Goal: Transaction & Acquisition: Purchase product/service

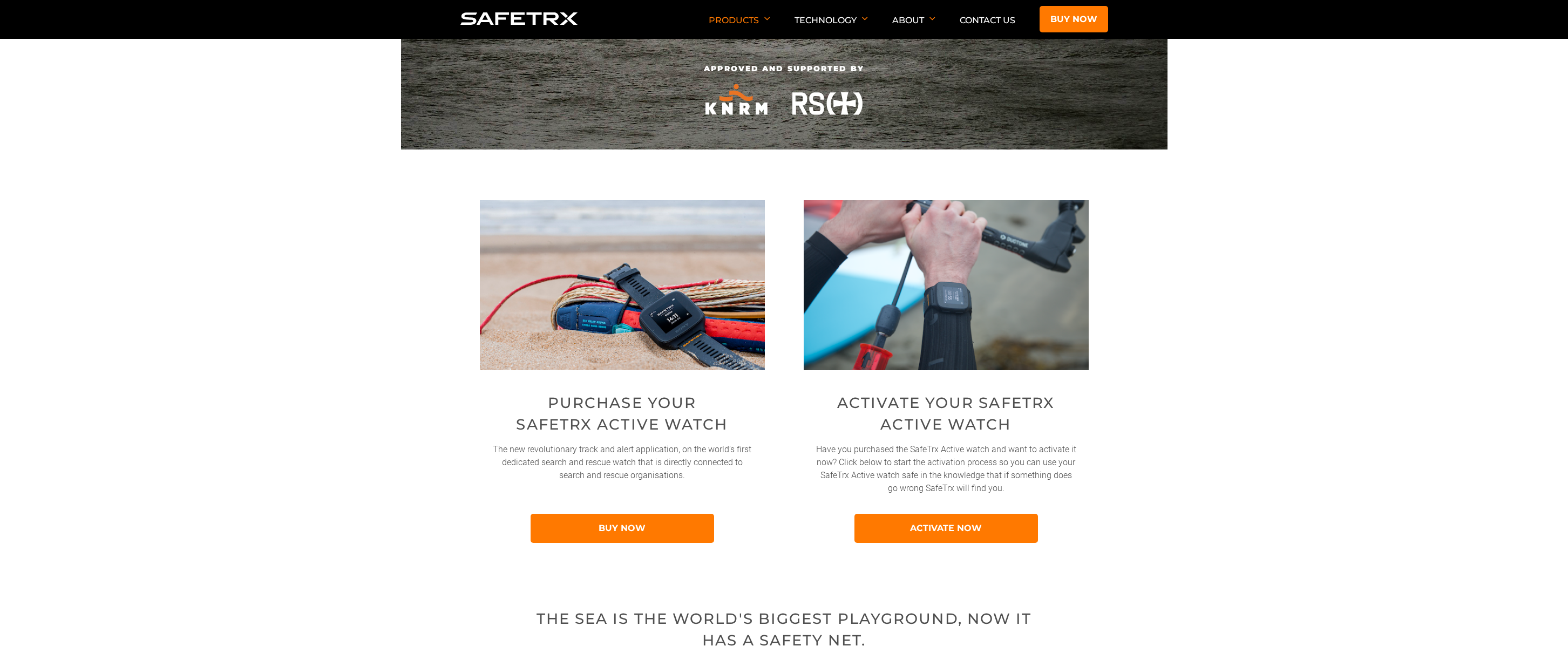
scroll to position [270, 0]
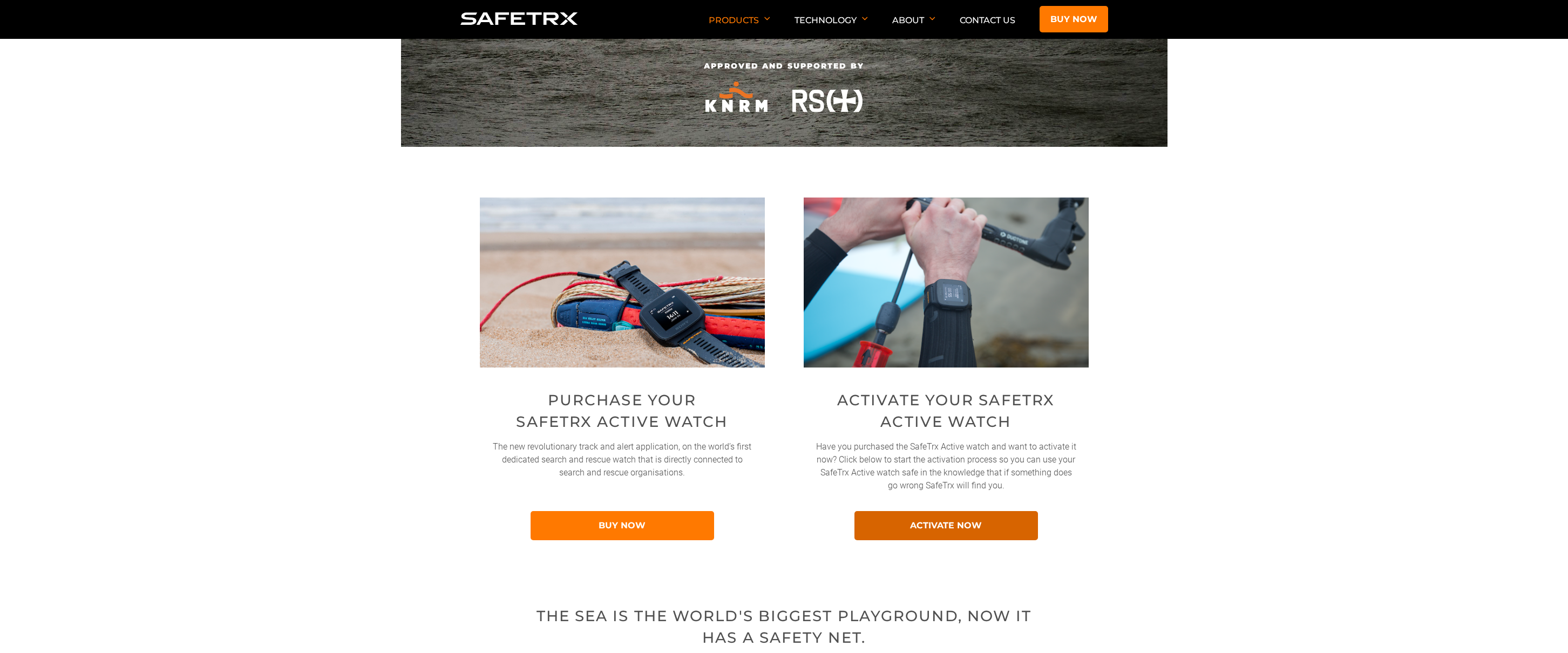
click at [991, 522] on link "ACTIVATE NOW" at bounding box center [946, 526] width 184 height 29
click at [928, 520] on link "ACTIVATE NOW" at bounding box center [946, 526] width 184 height 29
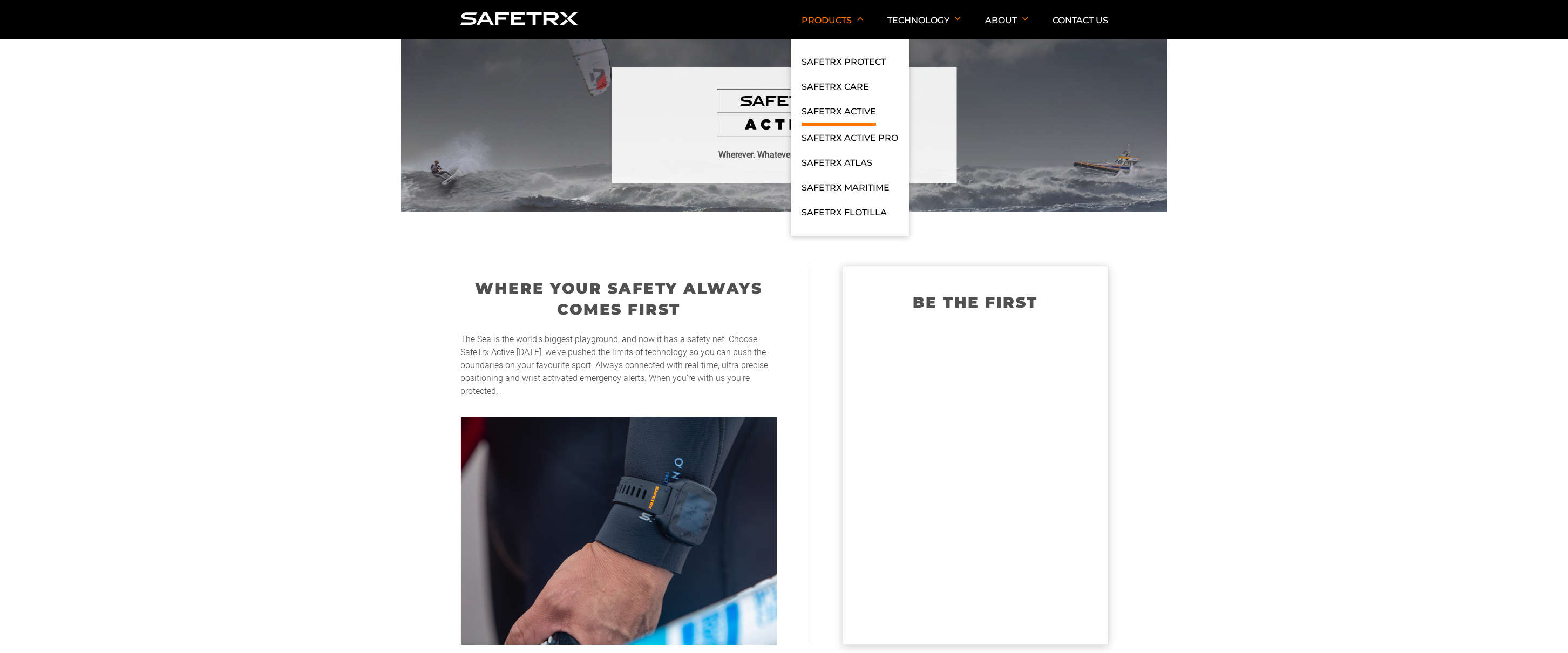
click at [826, 110] on link "SafeTrx Active" at bounding box center [838, 115] width 74 height 21
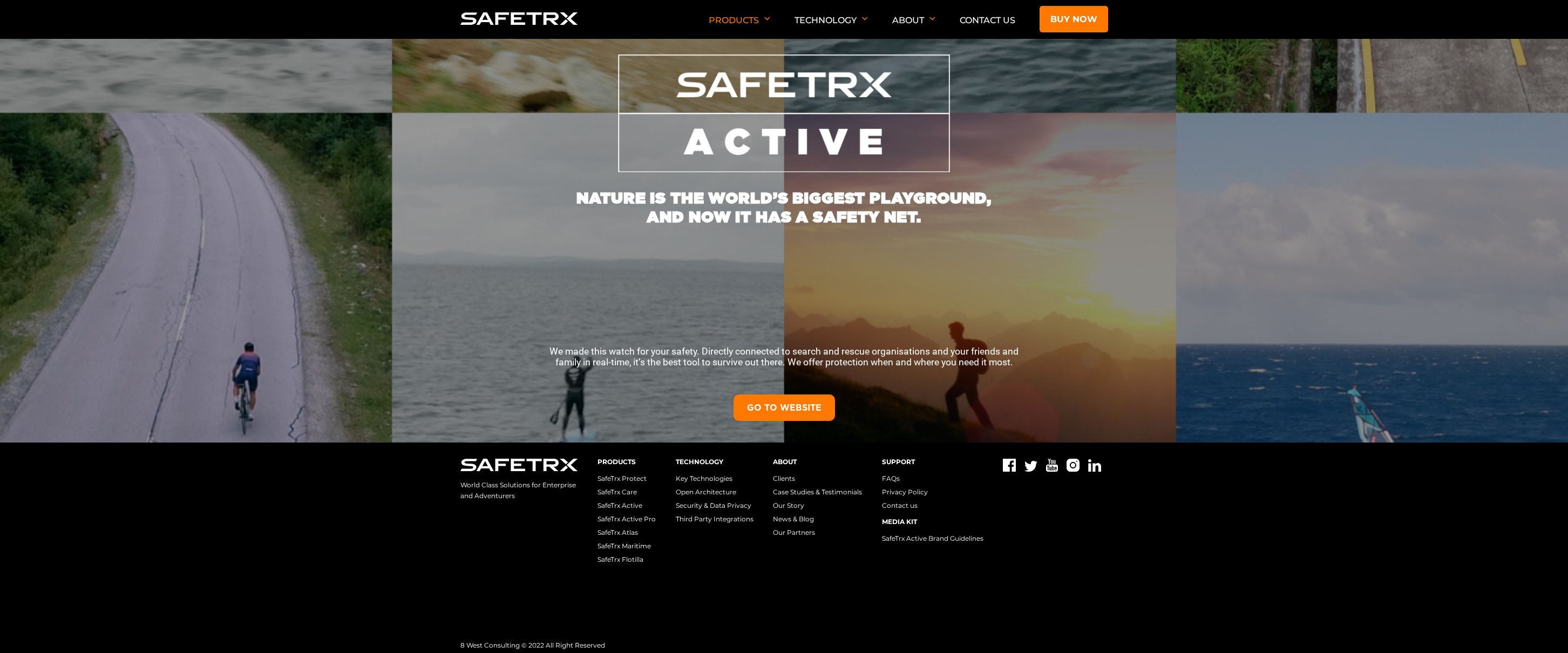
scroll to position [221, 0]
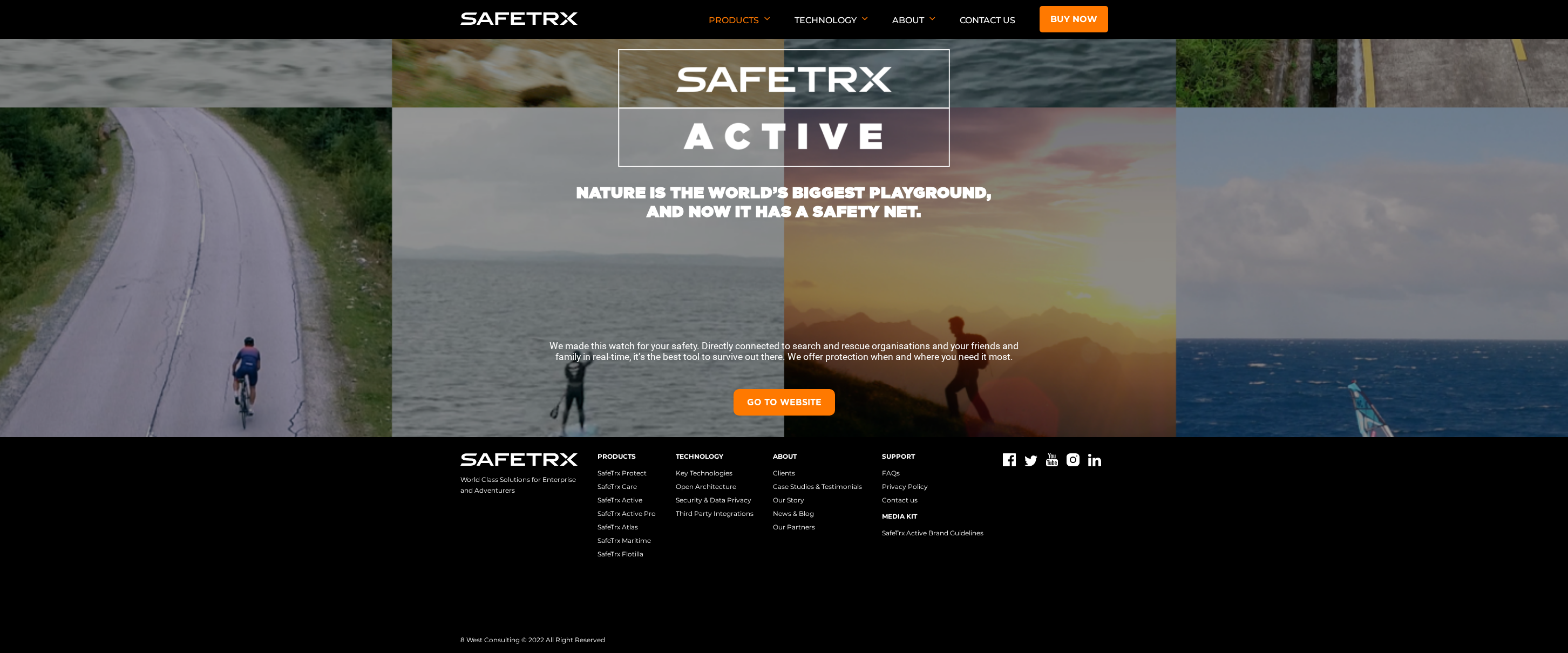
click at [790, 400] on link "GO TO WEBSITE" at bounding box center [784, 402] width 101 height 26
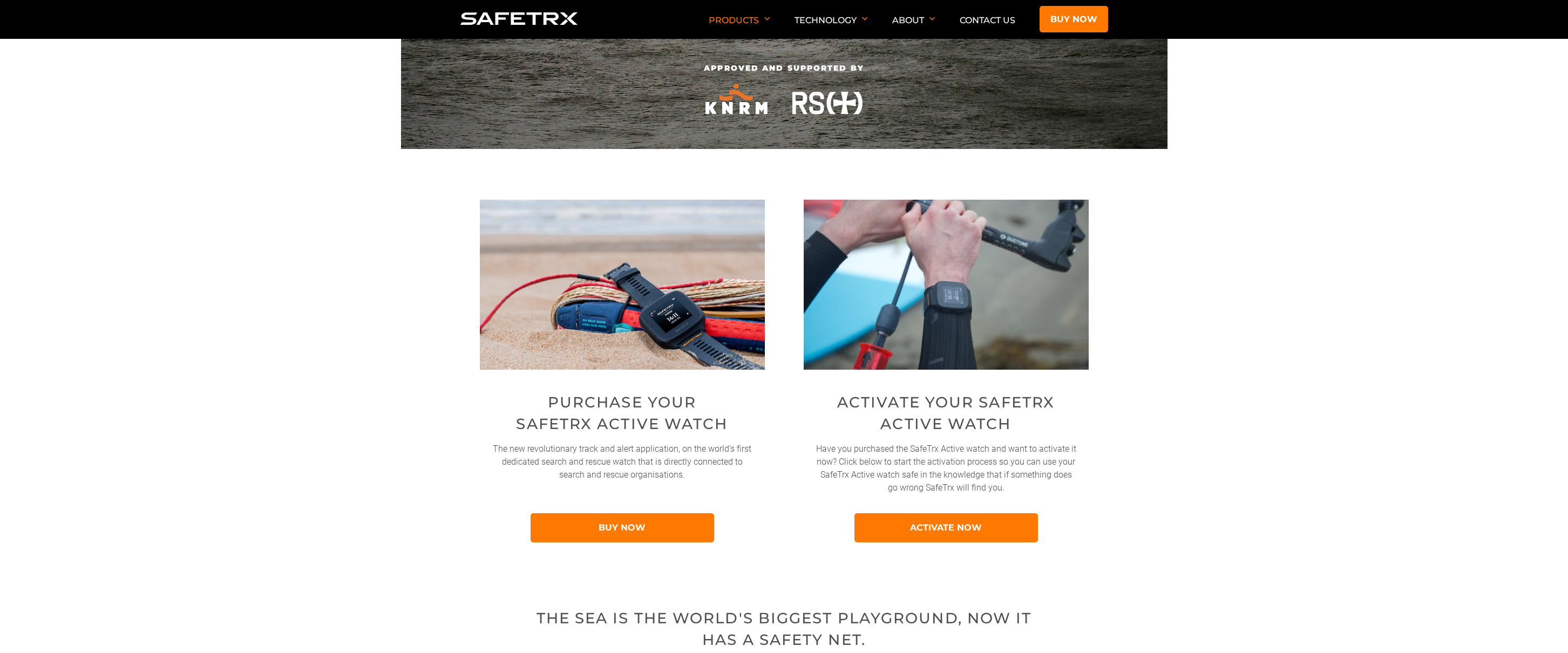
scroll to position [270, 0]
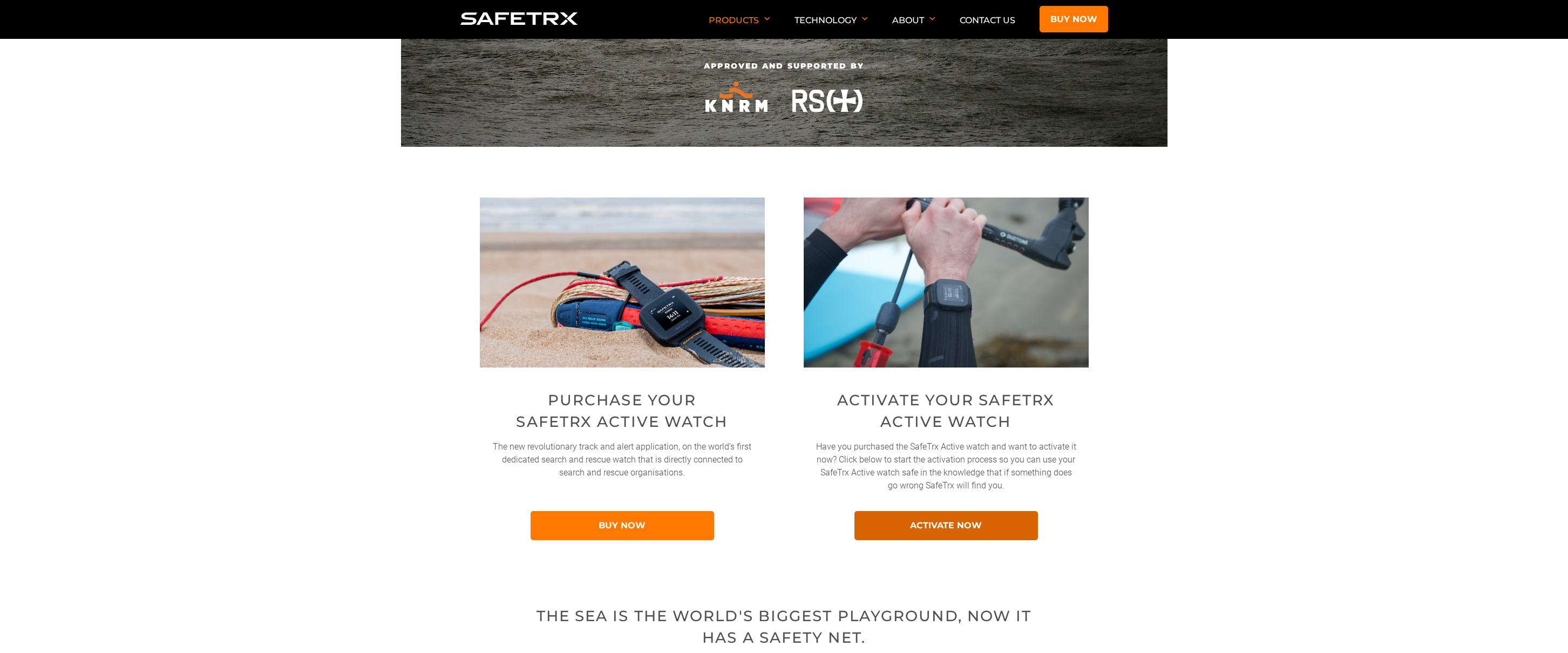
click at [935, 529] on link "ACTIVATE NOW" at bounding box center [946, 526] width 184 height 29
